Goal: Task Accomplishment & Management: Manage account settings

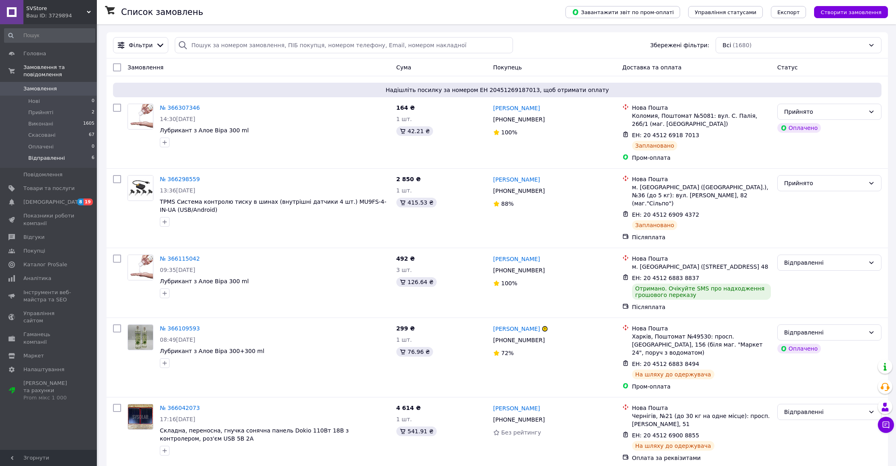
click at [65, 158] on li "Відправленні 6" at bounding box center [49, 160] width 99 height 15
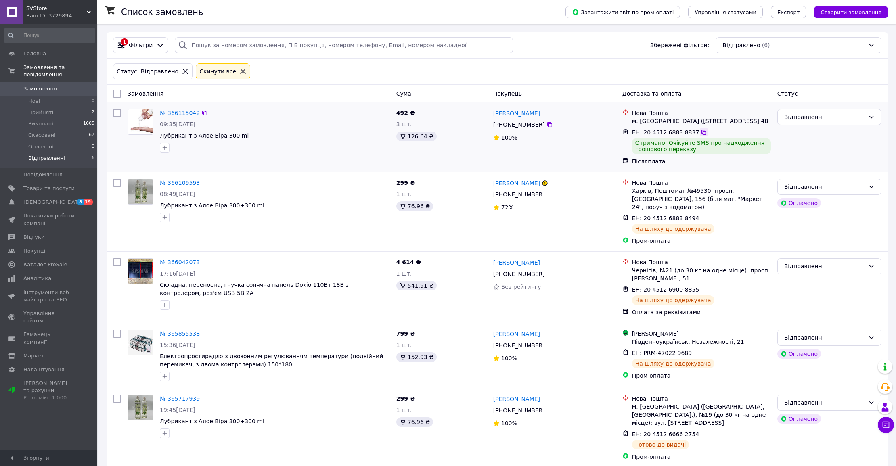
click at [701, 135] on icon at bounding box center [703, 132] width 5 height 5
drag, startPoint x: 698, startPoint y: 138, endPoint x: 683, endPoint y: 143, distance: 15.2
click at [700, 136] on icon at bounding box center [703, 132] width 6 height 6
drag, startPoint x: 806, startPoint y: 121, endPoint x: 806, endPoint y: 125, distance: 4.8
click at [806, 121] on div "Відправленні" at bounding box center [829, 117] width 104 height 16
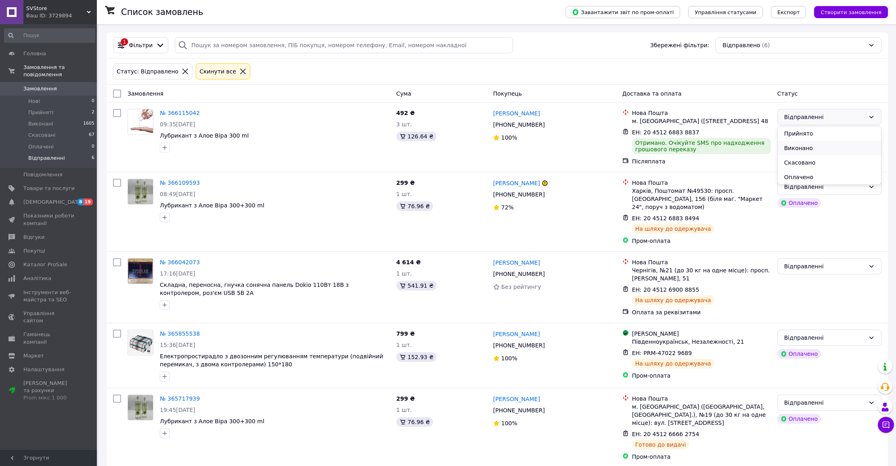
click at [804, 149] on li "Виконано" at bounding box center [828, 148] width 103 height 15
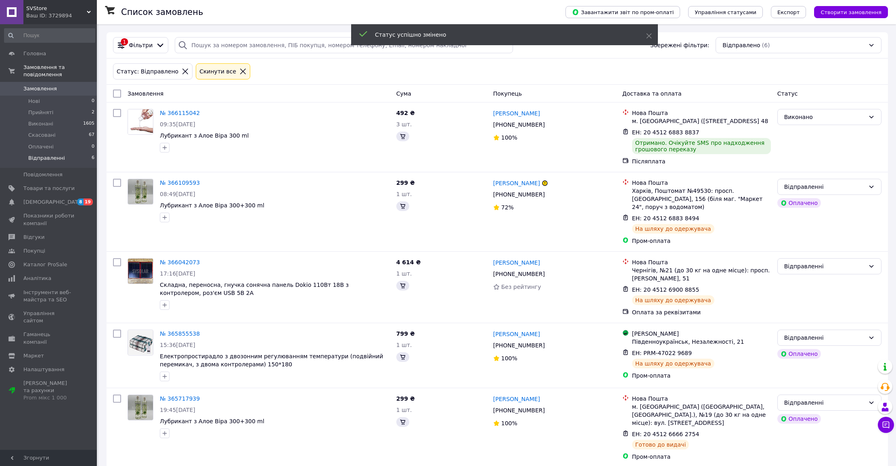
click at [42, 90] on span "Замовлення" at bounding box center [39, 88] width 33 height 7
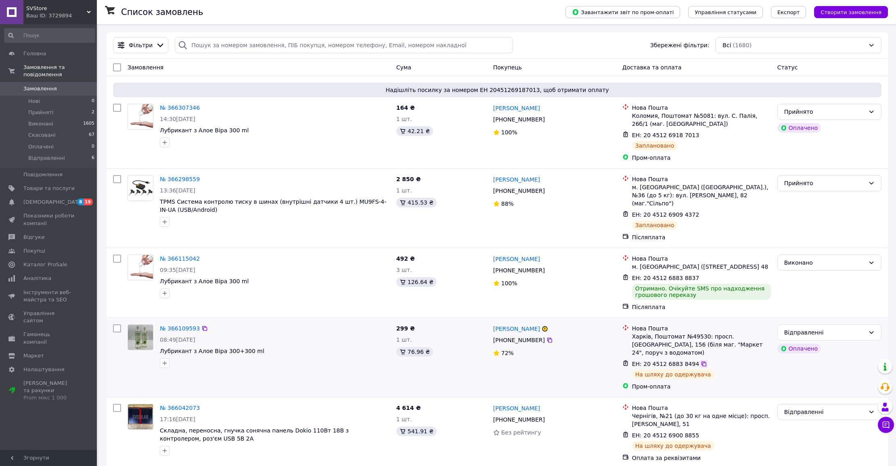
click at [701, 361] on icon at bounding box center [703, 364] width 6 height 6
click at [48, 202] on span "[DEMOGRAPHIC_DATA]" at bounding box center [53, 202] width 60 height 7
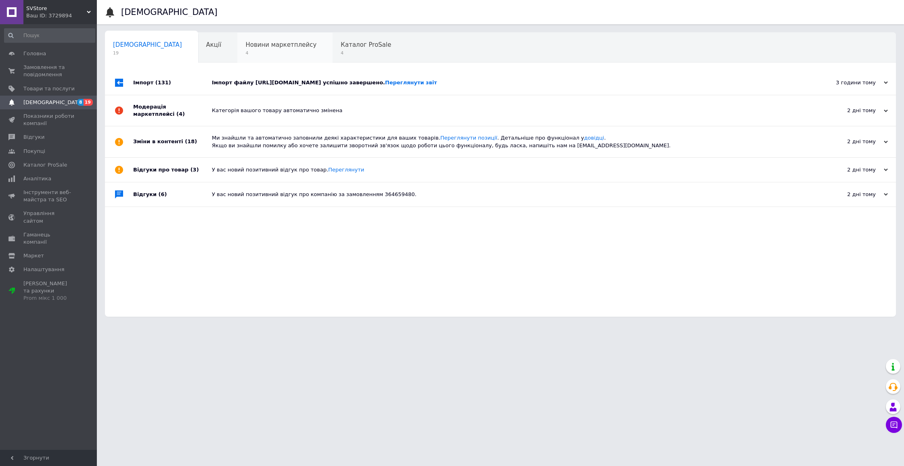
click at [264, 49] on div "Новини маркетплейсу 4" at bounding box center [284, 48] width 95 height 31
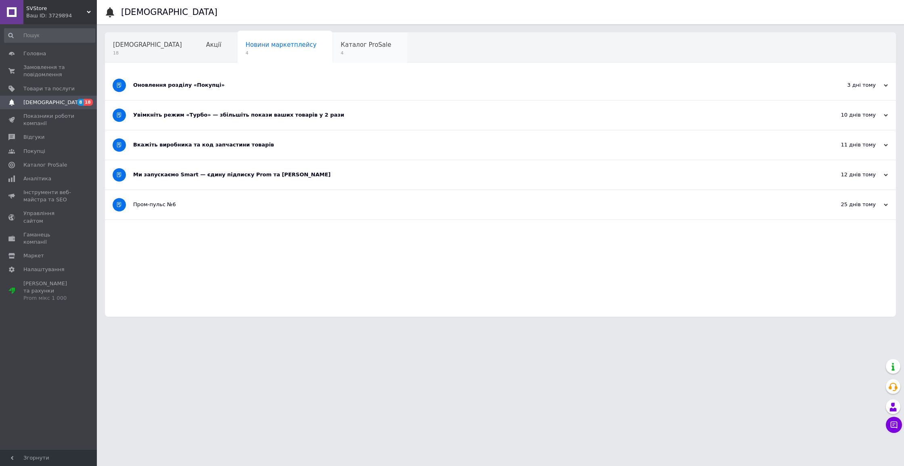
click at [341, 48] on span "Каталог ProSale" at bounding box center [366, 44] width 50 height 7
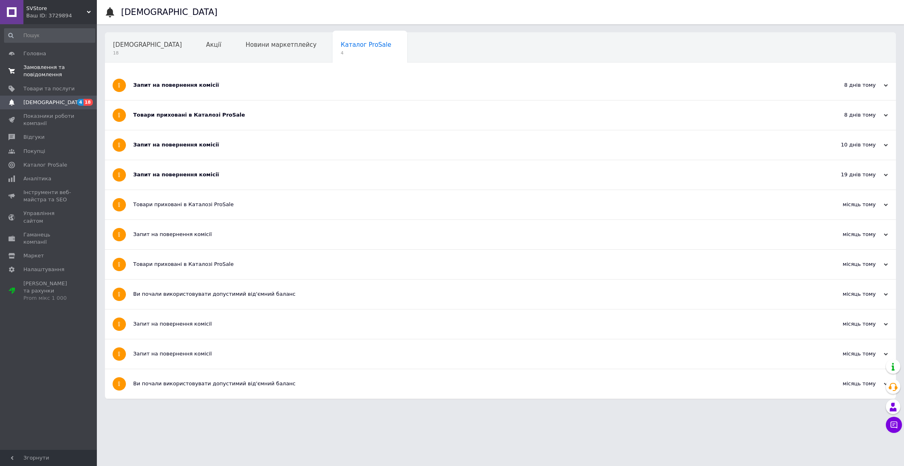
click at [54, 81] on link "Замовлення та повідомлення 0 0" at bounding box center [49, 71] width 99 height 21
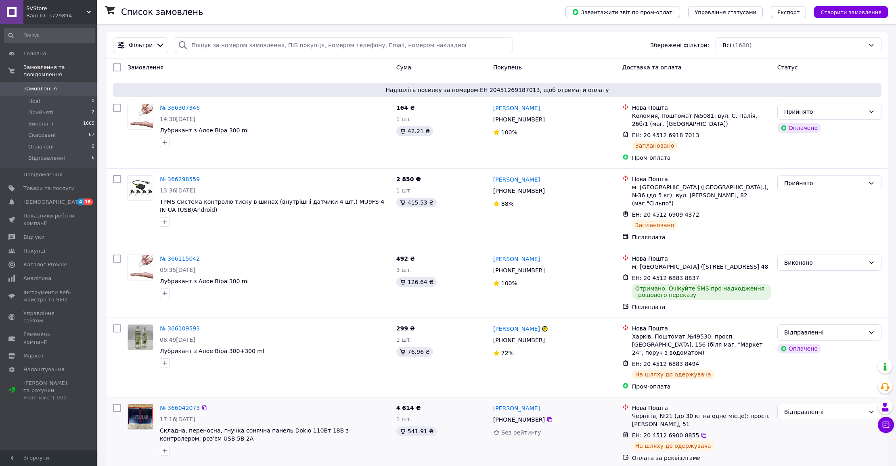
click at [690, 432] on span "ЕН: 20 4512 6900 8855" at bounding box center [665, 435] width 67 height 6
click at [700, 432] on icon at bounding box center [703, 435] width 6 height 6
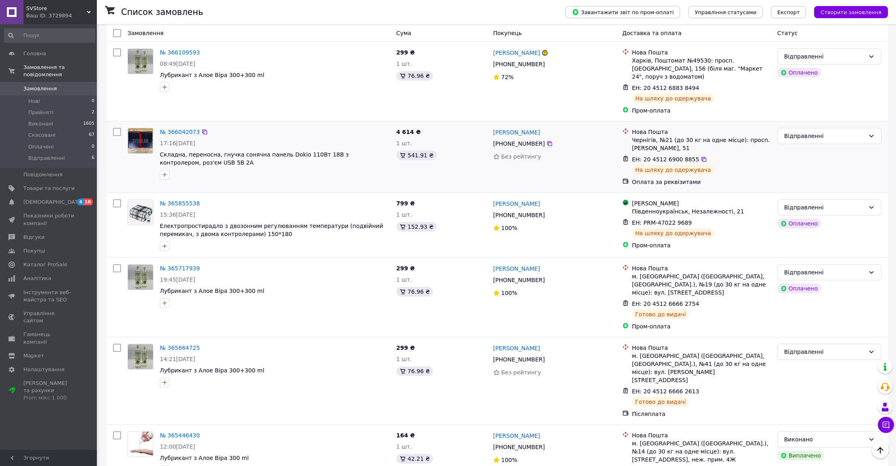
scroll to position [276, 0]
drag, startPoint x: 158, startPoint y: 218, endPoint x: 217, endPoint y: 219, distance: 59.3
click at [217, 219] on div "№ 365855538 15:36[DATE] Електропростирадло з двозонним регулюванням температури…" at bounding box center [275, 225] width 236 height 58
copy span "Електропростирадло"
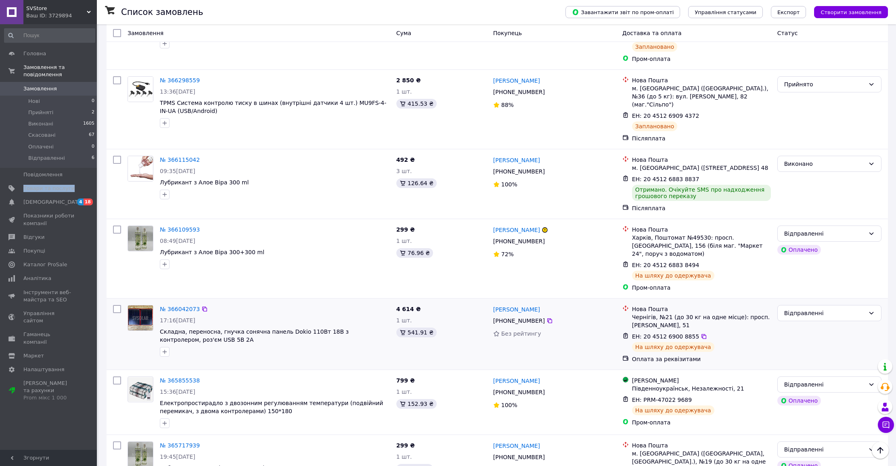
scroll to position [0, 0]
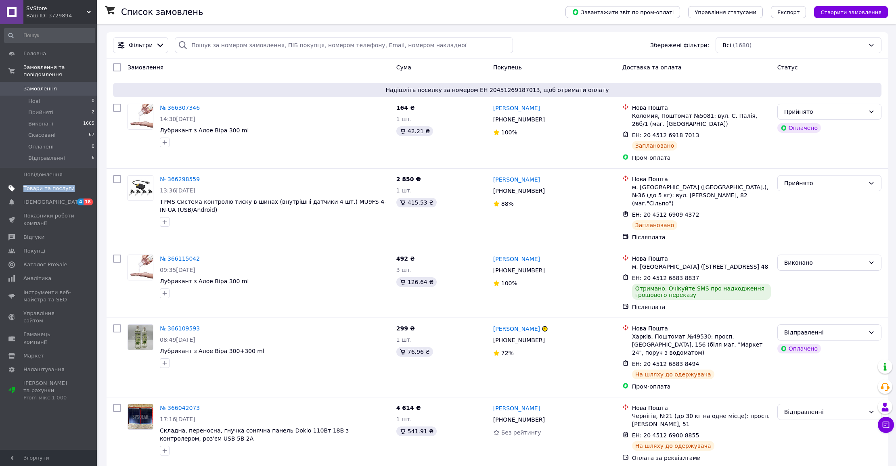
click at [44, 189] on span "Товари та послуги" at bounding box center [48, 188] width 51 height 7
